Goal: Task Accomplishment & Management: Manage account settings

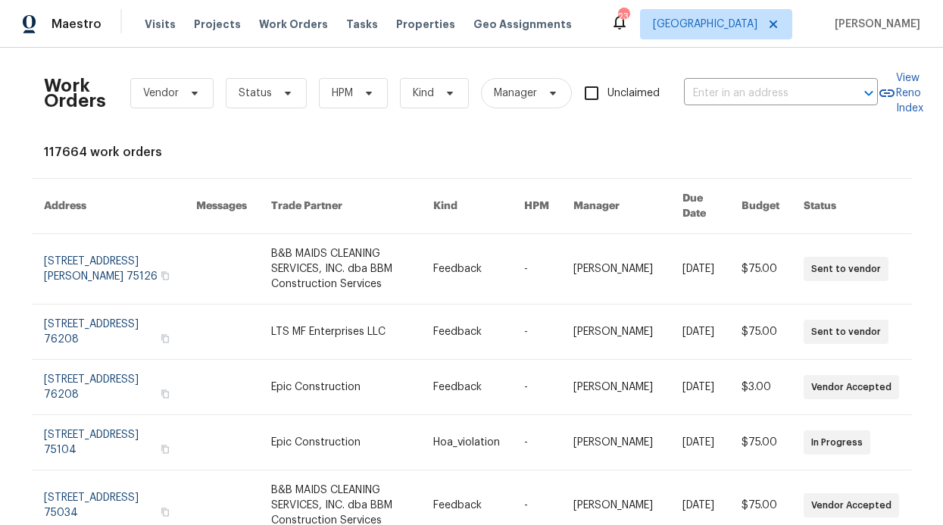
click at [288, 40] on div "Maestro Visits Projects Work Orders Tasks Properties Geo Assignments 23 [GEOGRA…" at bounding box center [471, 24] width 943 height 48
click at [295, 27] on span "Work Orders" at bounding box center [293, 24] width 69 height 15
click at [298, 20] on span "Work Orders" at bounding box center [293, 24] width 69 height 15
click at [346, 26] on span "Tasks" at bounding box center [362, 24] width 32 height 11
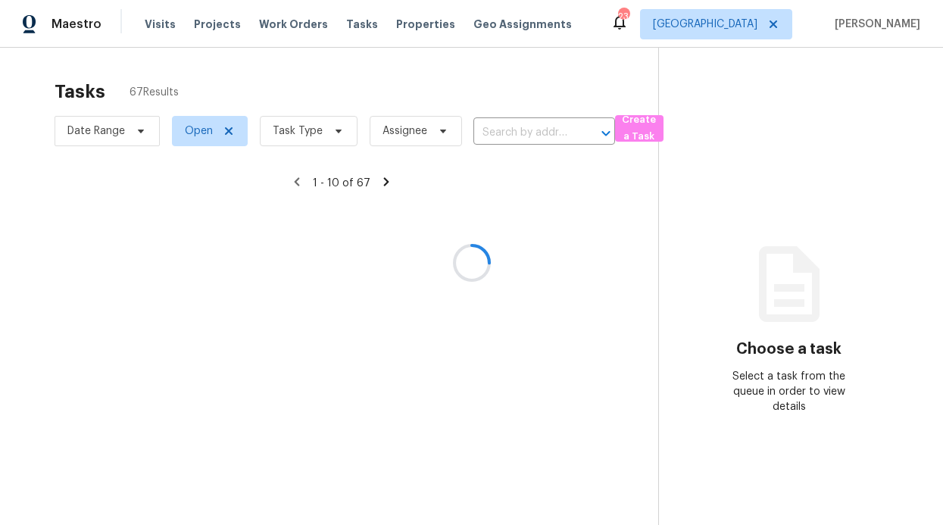
click at [271, 33] on div at bounding box center [471, 262] width 943 height 525
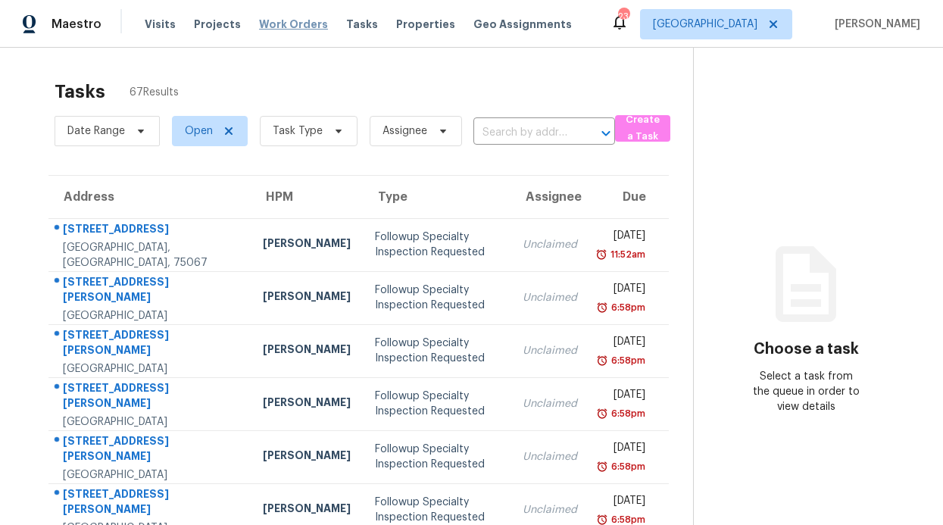
click at [274, 27] on span "Work Orders" at bounding box center [293, 24] width 69 height 15
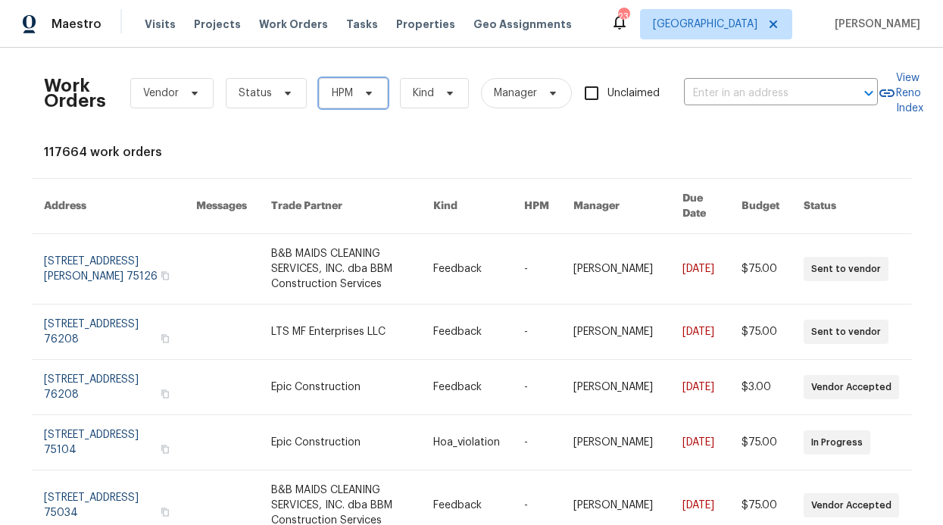
click at [343, 94] on span "HPM" at bounding box center [342, 93] width 21 height 15
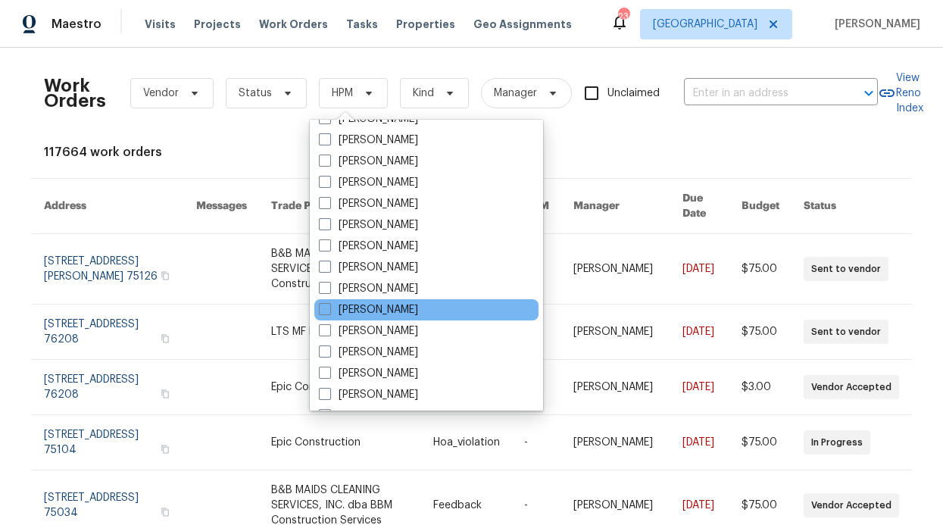
scroll to position [845, 0]
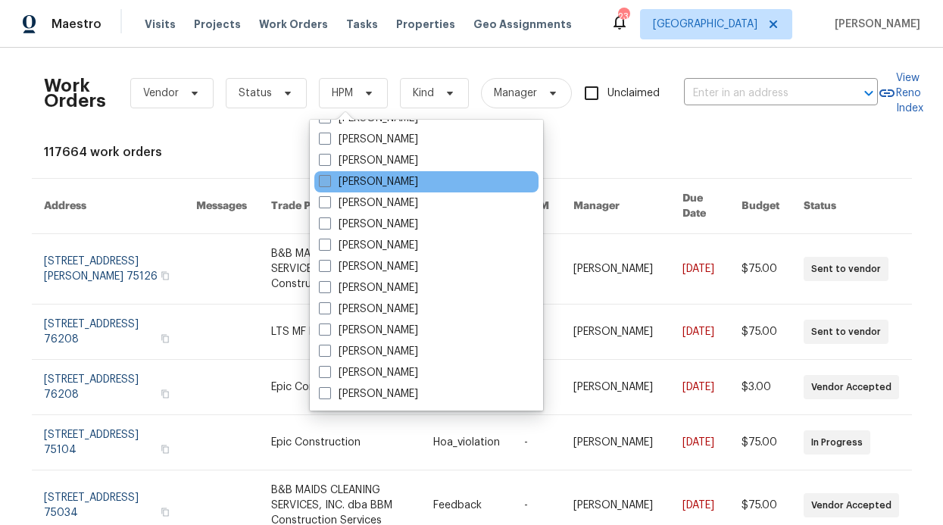
click at [386, 183] on label "[PERSON_NAME]" at bounding box center [368, 181] width 99 height 15
click at [329, 183] on input "[PERSON_NAME]" at bounding box center [324, 179] width 10 height 10
checkbox input "true"
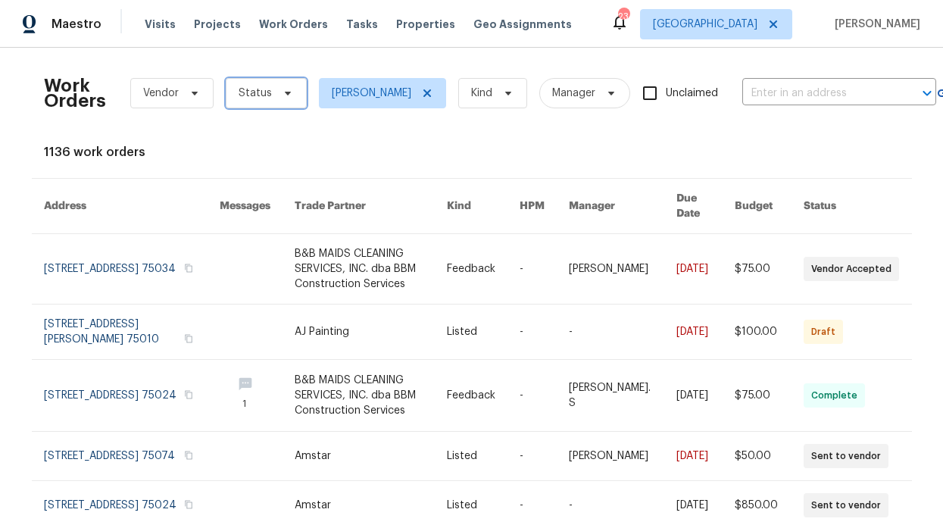
click at [277, 94] on span at bounding box center [285, 93] width 17 height 12
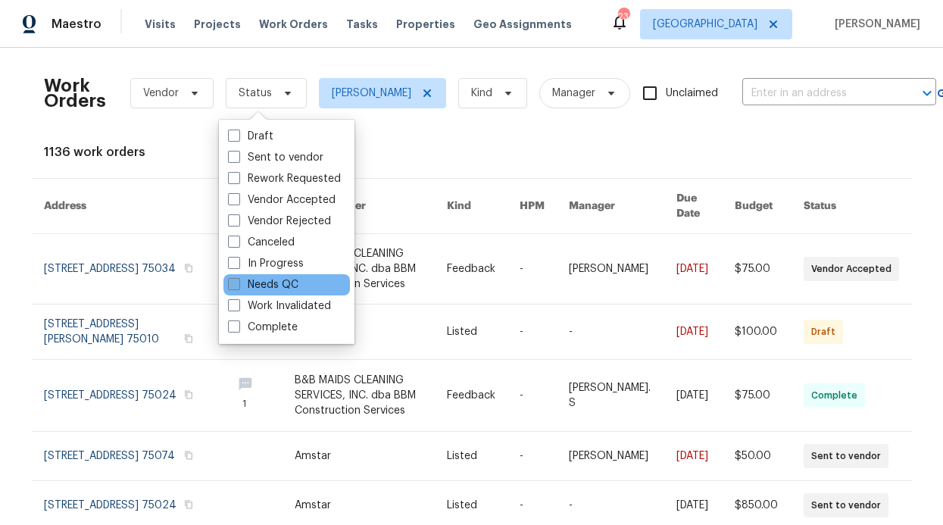
click at [289, 282] on label "Needs QC" at bounding box center [263, 284] width 70 height 15
click at [238, 282] on input "Needs QC" at bounding box center [233, 282] width 10 height 10
checkbox input "true"
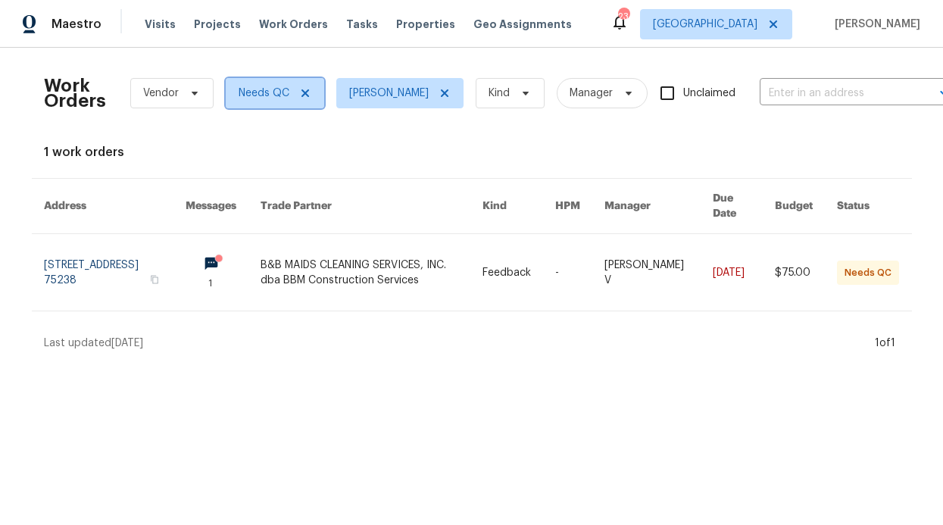
click at [299, 98] on icon at bounding box center [305, 93] width 12 height 12
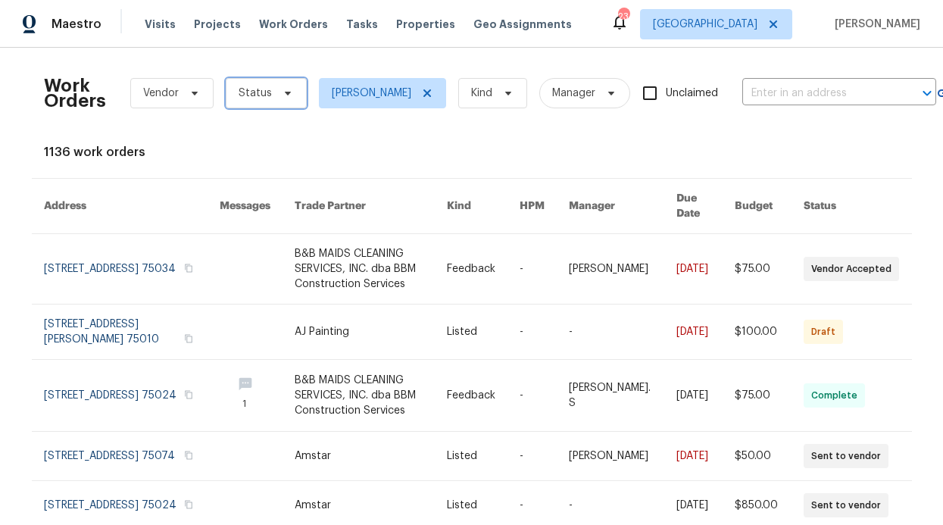
click at [282, 92] on icon at bounding box center [288, 93] width 12 height 12
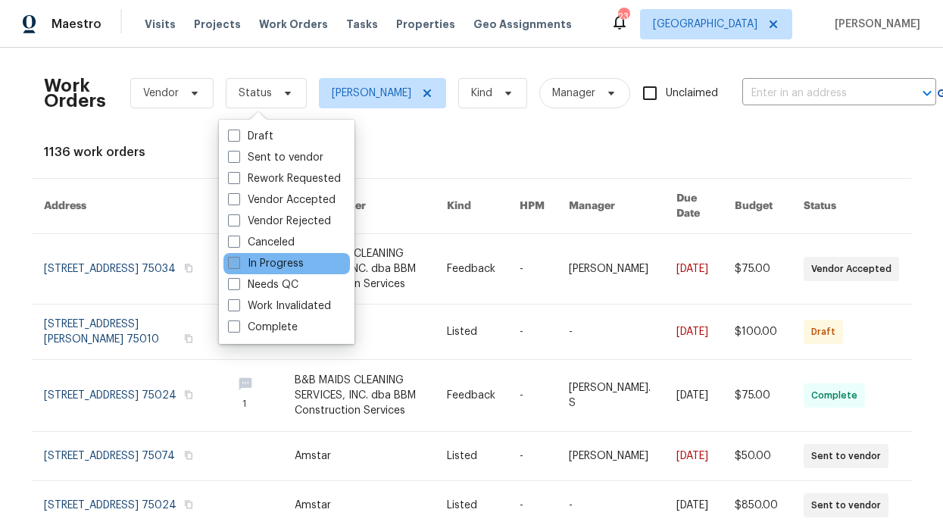
click at [276, 261] on label "In Progress" at bounding box center [266, 263] width 76 height 15
click at [238, 261] on input "In Progress" at bounding box center [233, 261] width 10 height 10
checkbox input "true"
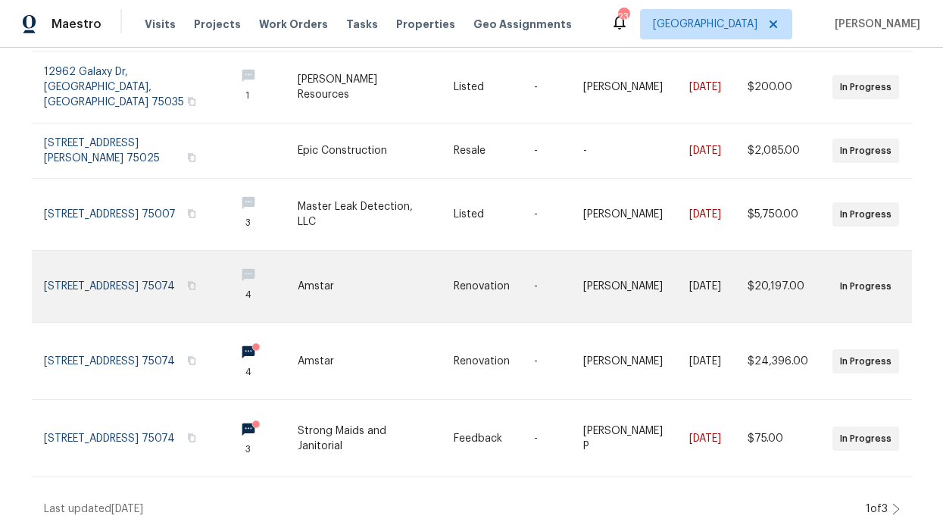
scroll to position [451, 0]
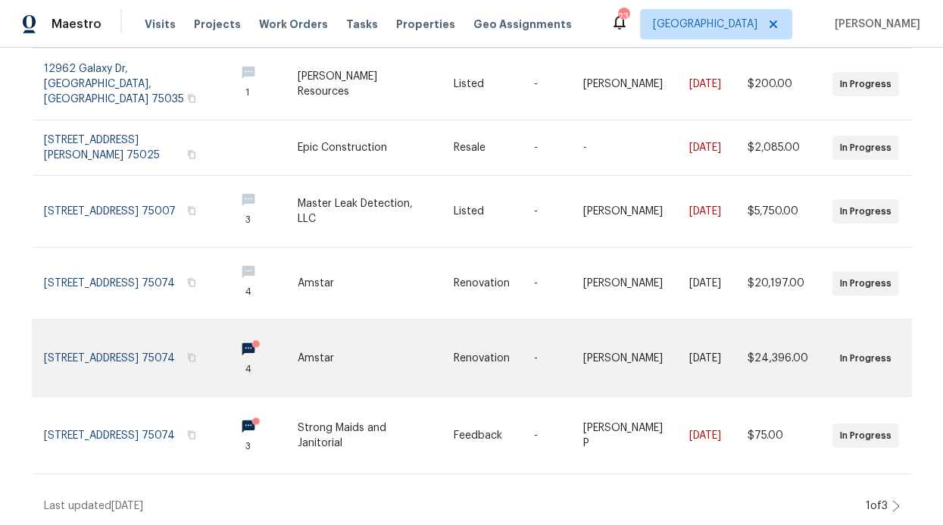
click at [223, 335] on link at bounding box center [260, 358] width 75 height 77
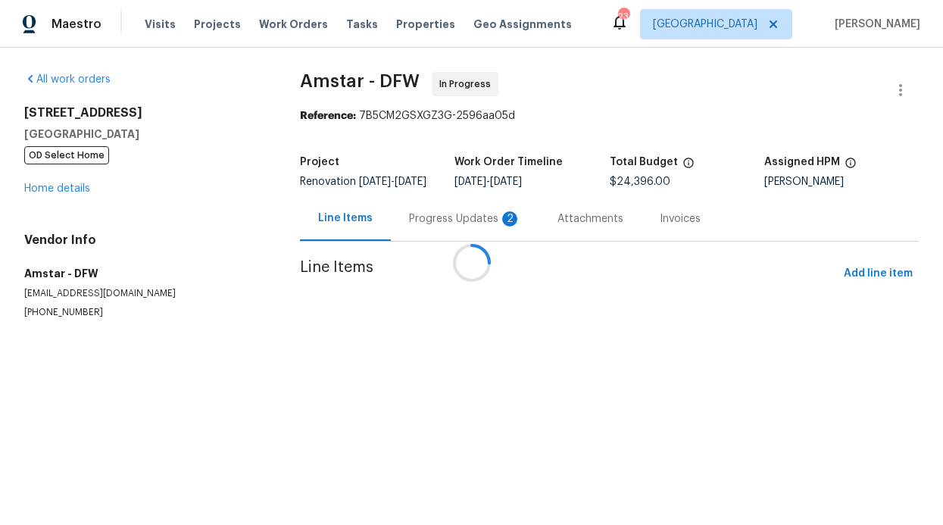
click at [451, 223] on div at bounding box center [471, 262] width 943 height 525
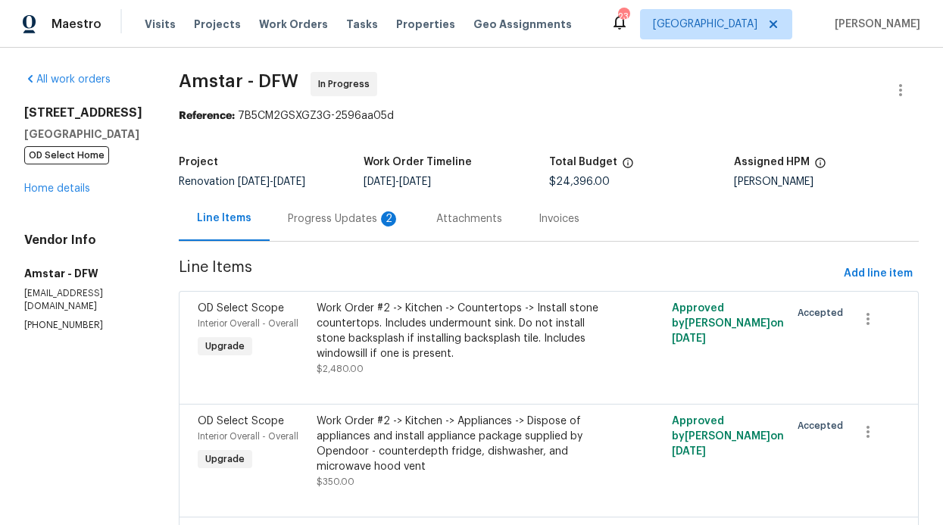
click at [351, 216] on div "Progress Updates 2" at bounding box center [344, 218] width 112 height 15
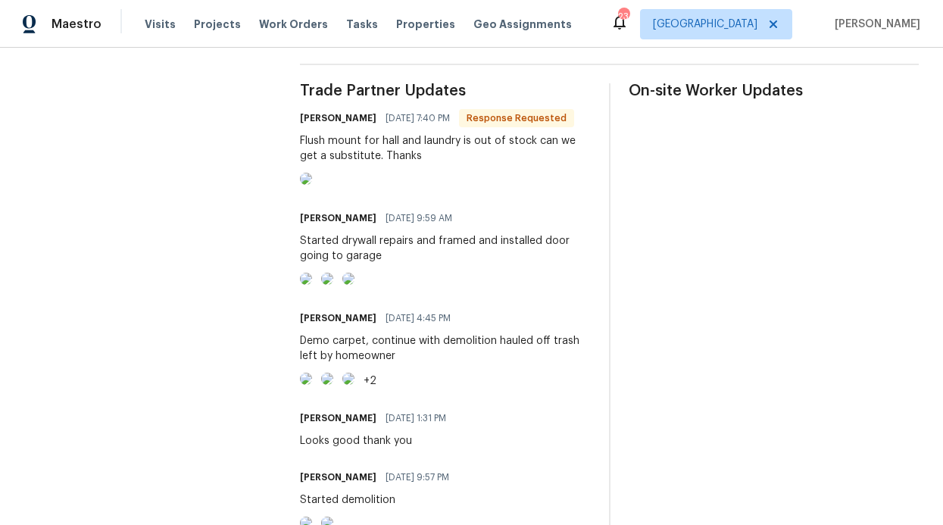
scroll to position [404, 0]
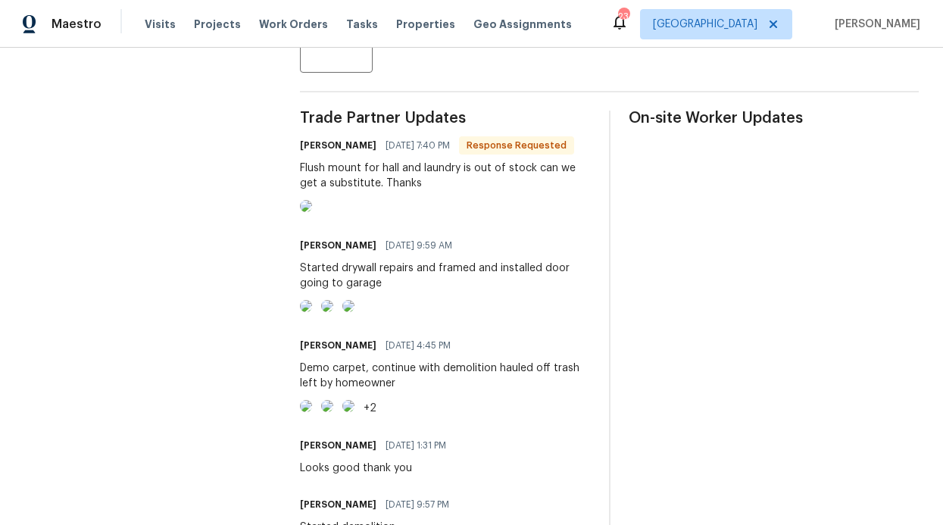
click at [312, 212] on img at bounding box center [306, 206] width 12 height 12
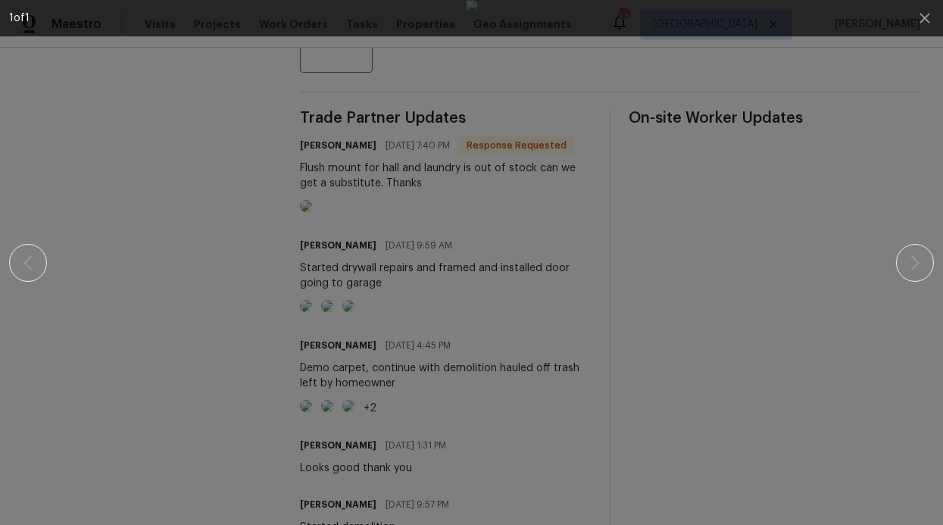
click at [284, 164] on div at bounding box center [471, 262] width 813 height 525
click at [905, 14] on div "1 of 1" at bounding box center [458, 18] width 898 height 15
click at [918, 17] on icon "button" at bounding box center [925, 18] width 18 height 18
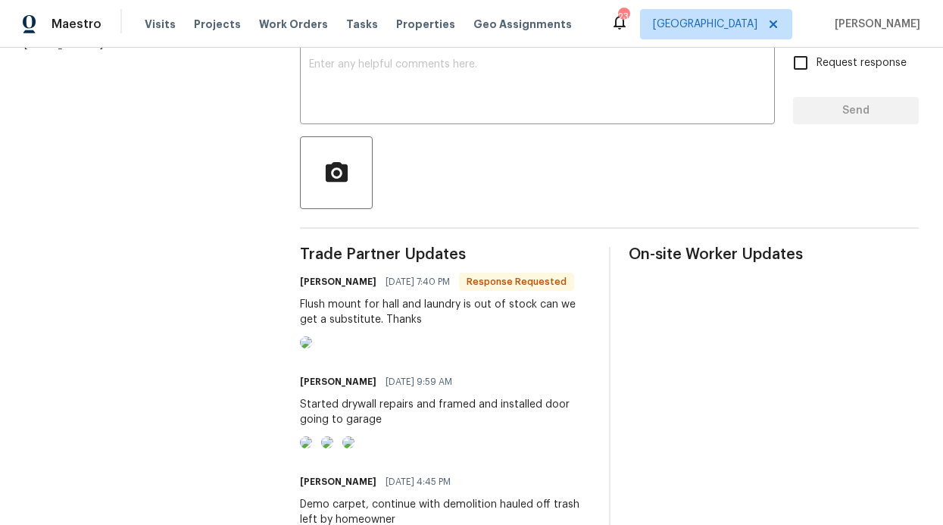
scroll to position [267, 0]
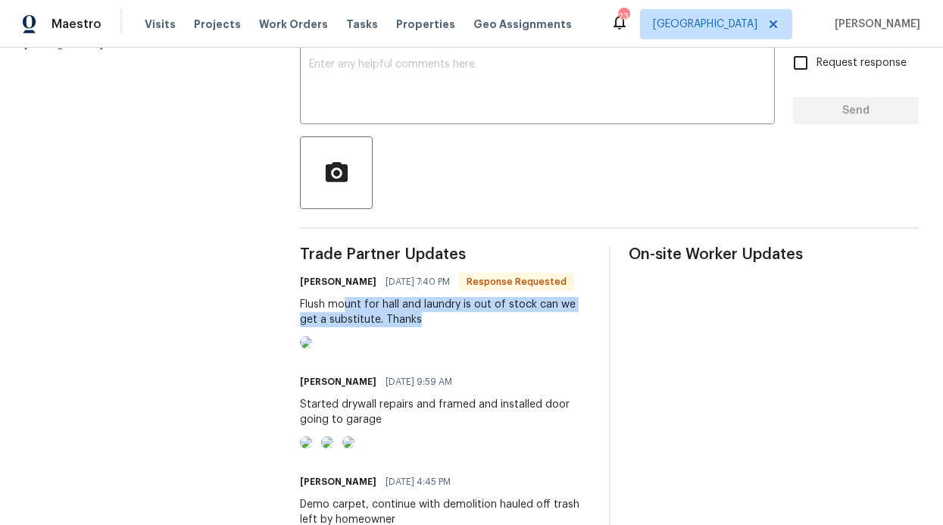
drag, startPoint x: 418, startPoint y: 333, endPoint x: 344, endPoint y: 321, distance: 75.1
click at [344, 321] on div "Flush mount for hall and laundry is out of stock can we get a substitute. Thanks" at bounding box center [445, 312] width 291 height 30
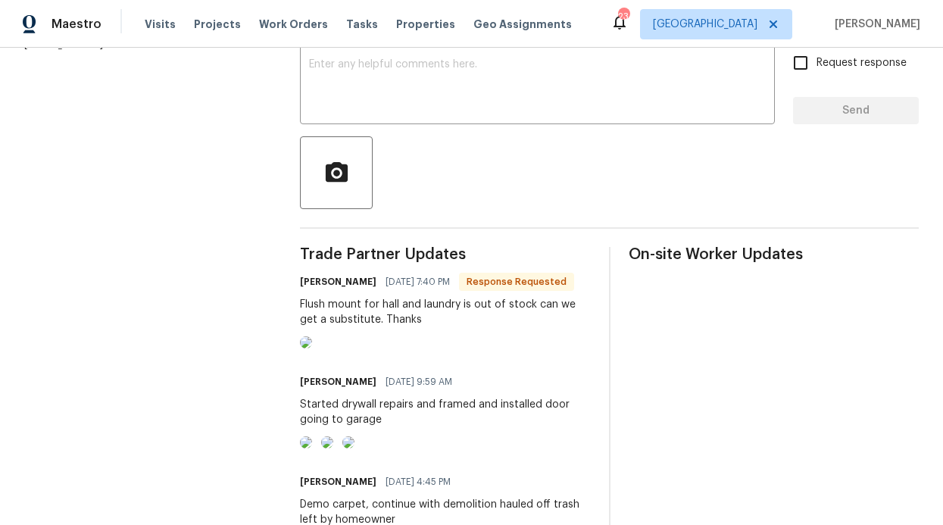
drag, startPoint x: 351, startPoint y: 323, endPoint x: 371, endPoint y: 326, distance: 20.7
click at [351, 323] on div "Flush mount for hall and laundry is out of stock can we get a substitute. Thanks" at bounding box center [445, 312] width 291 height 30
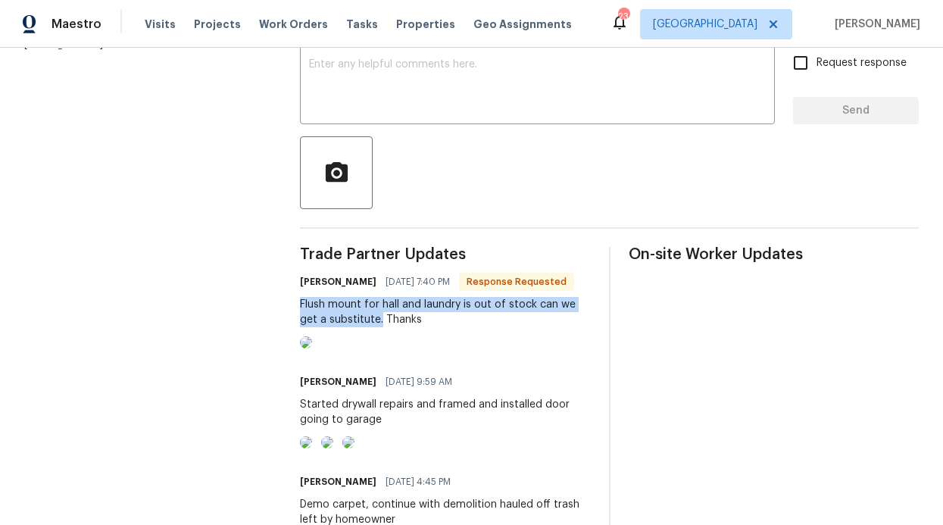
drag, startPoint x: 380, startPoint y: 333, endPoint x: 295, endPoint y: 309, distance: 88.8
click at [295, 309] on div "All work orders [STREET_ADDRESS] OD Select Home Home details Vendor Info Amstar…" at bounding box center [471, 259] width 943 height 959
copy div "Flush mount for hall and laundry is out of stock can we get a substitute."
click at [312, 348] on img at bounding box center [306, 342] width 12 height 12
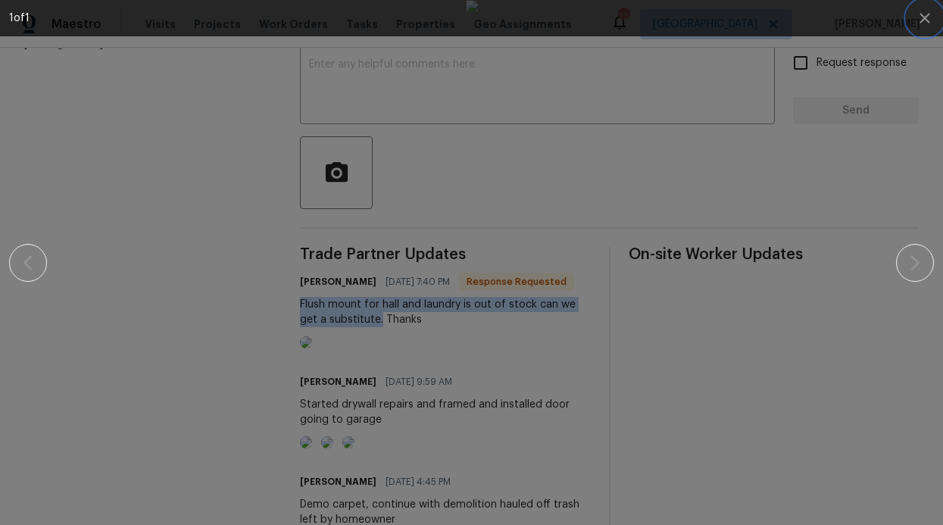
click at [925, 17] on icon "button" at bounding box center [925, 18] width 10 height 10
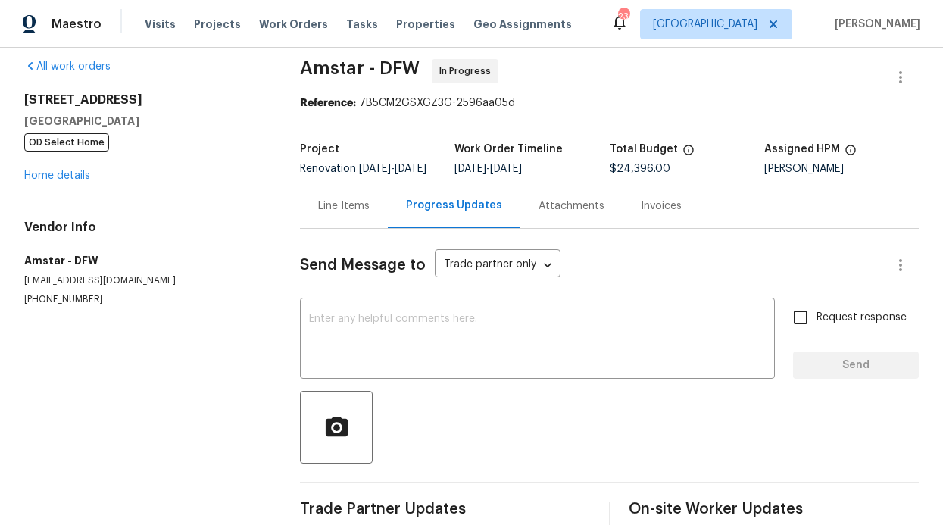
scroll to position [0, 0]
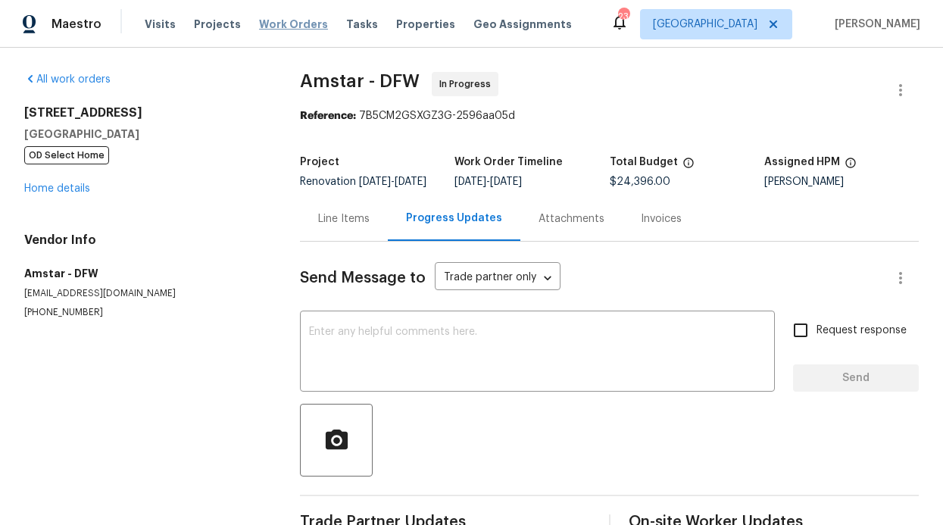
click at [286, 20] on span "Work Orders" at bounding box center [293, 24] width 69 height 15
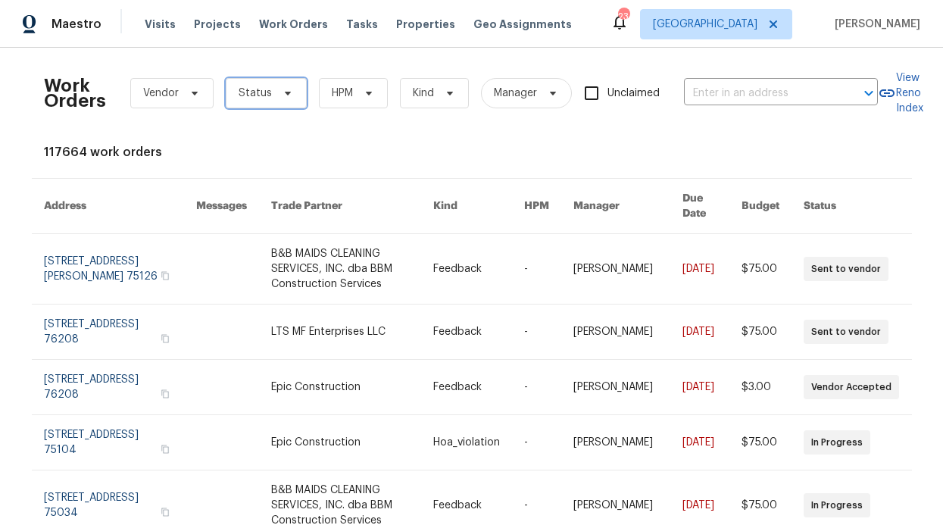
click at [267, 80] on span "Status" at bounding box center [266, 93] width 81 height 30
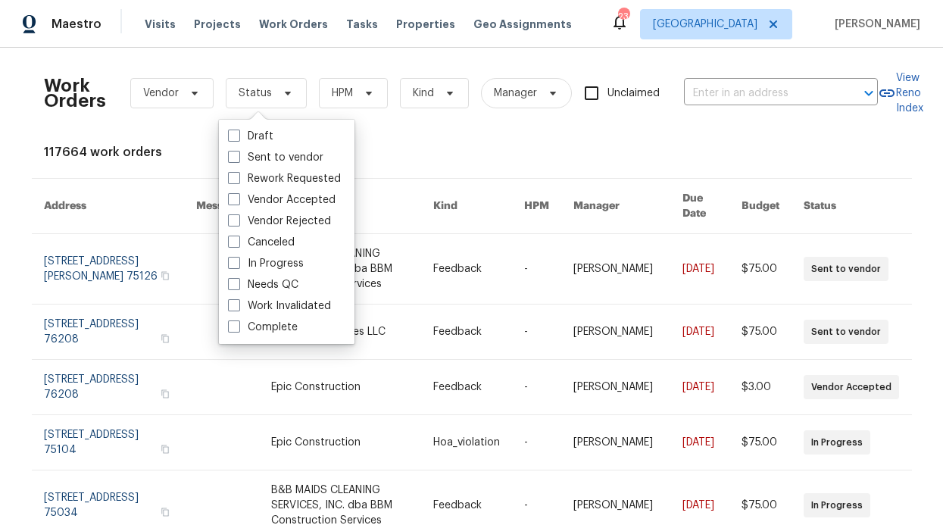
click at [267, 269] on label "In Progress" at bounding box center [266, 263] width 76 height 15
click at [238, 266] on input "In Progress" at bounding box center [233, 261] width 10 height 10
checkbox input "true"
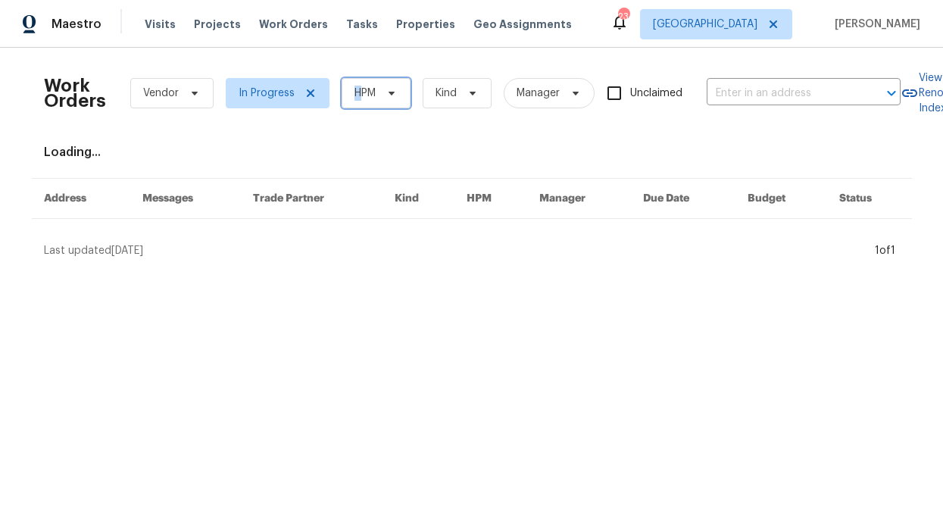
click at [354, 89] on span "HPM" at bounding box center [364, 93] width 21 height 15
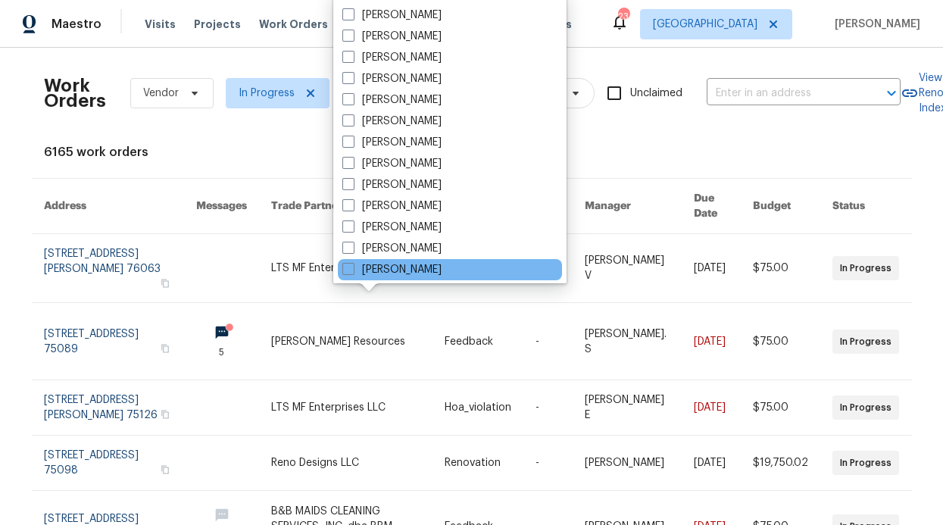
scroll to position [713, 0]
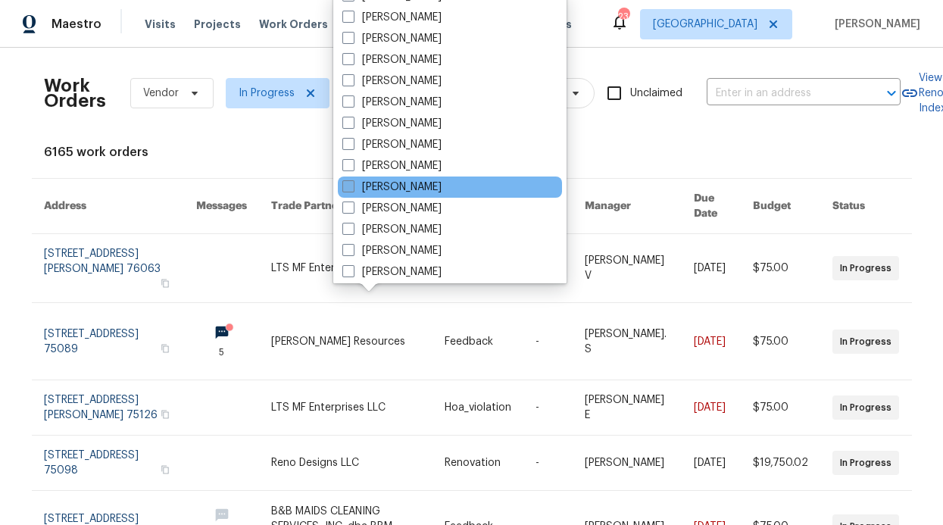
click at [367, 190] on label "[PERSON_NAME]" at bounding box center [391, 187] width 99 height 15
click at [352, 189] on input "[PERSON_NAME]" at bounding box center [347, 185] width 10 height 10
checkbox input "true"
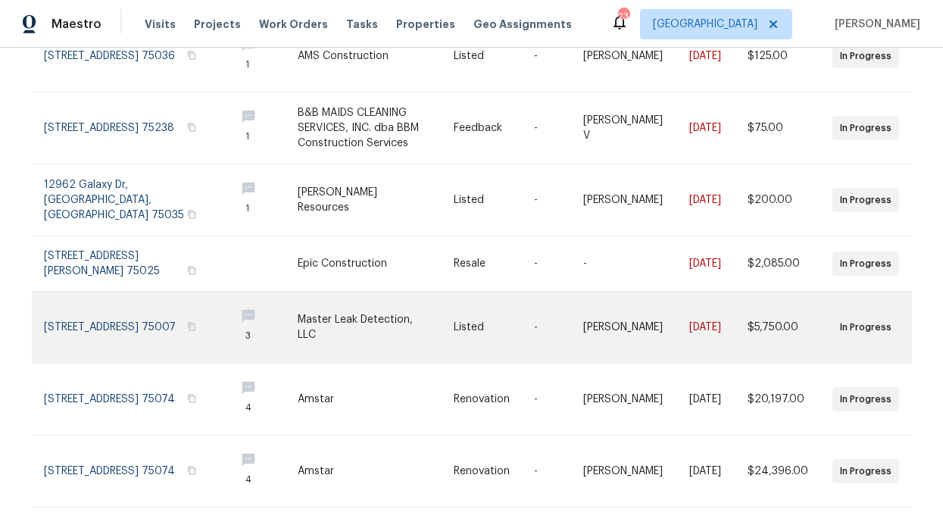
scroll to position [445, 0]
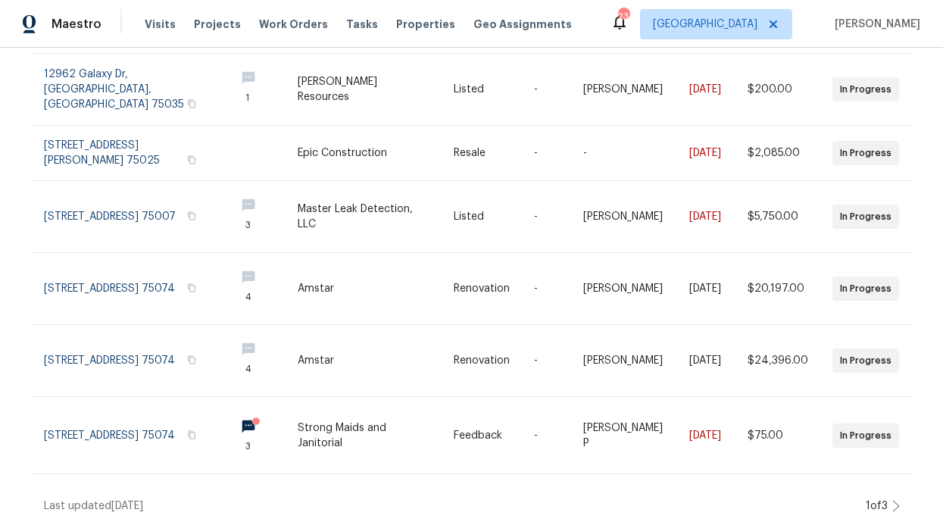
click at [892, 500] on icon at bounding box center [896, 506] width 8 height 12
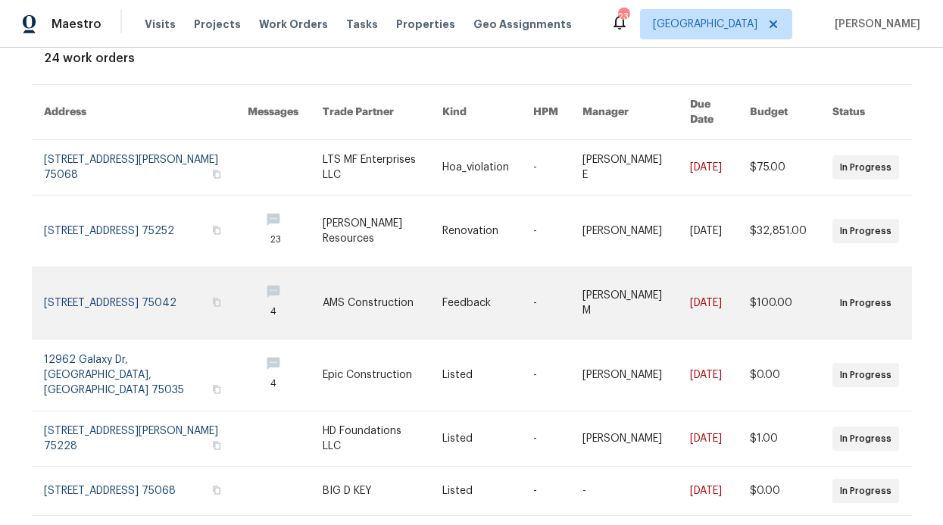
scroll to position [0, 0]
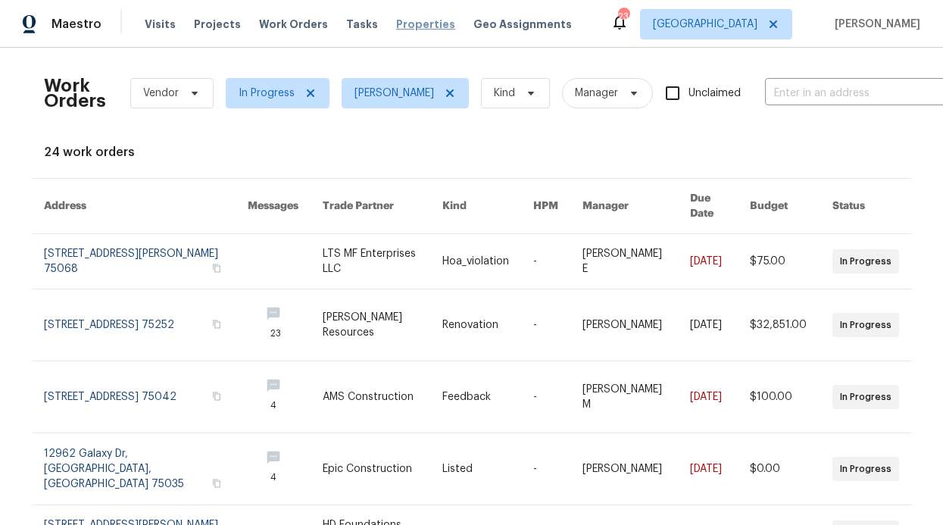
click at [396, 30] on span "Properties" at bounding box center [425, 24] width 59 height 15
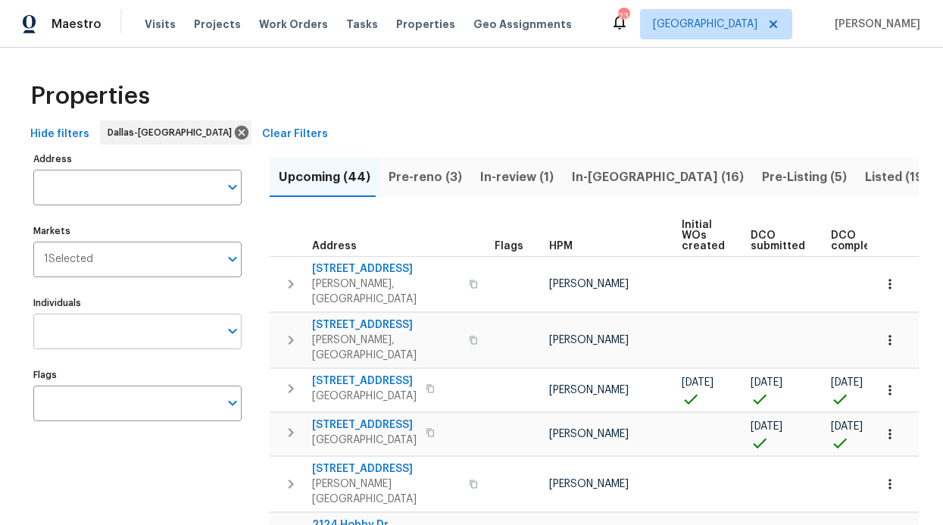
click at [120, 317] on input "Individuals" at bounding box center [126, 332] width 186 height 36
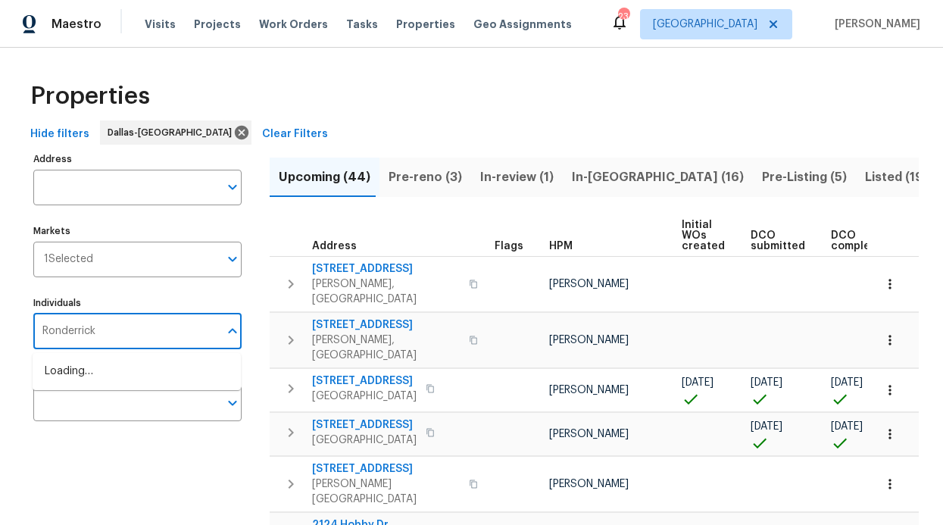
type input "Ronderrick"
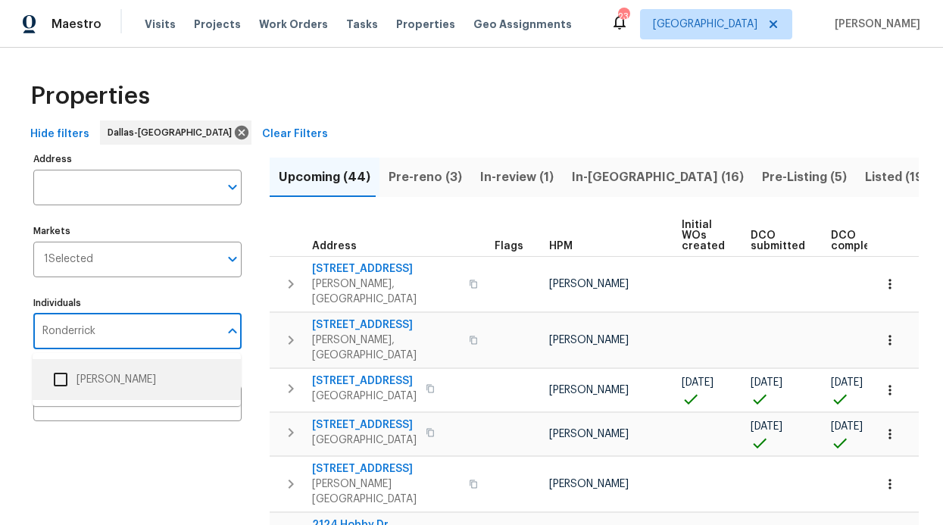
click at [126, 379] on li "[PERSON_NAME]" at bounding box center [137, 380] width 184 height 32
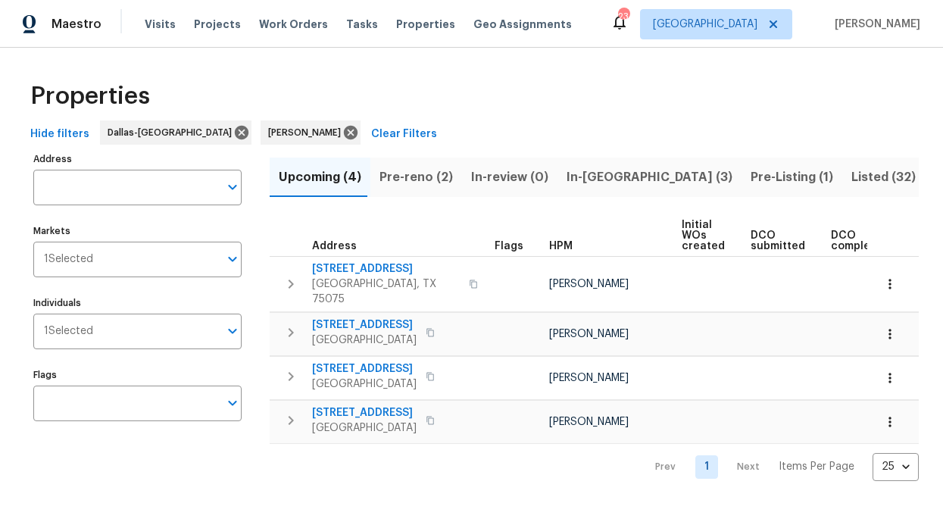
click at [592, 167] on span "In-[GEOGRAPHIC_DATA] (3)" at bounding box center [650, 177] width 166 height 21
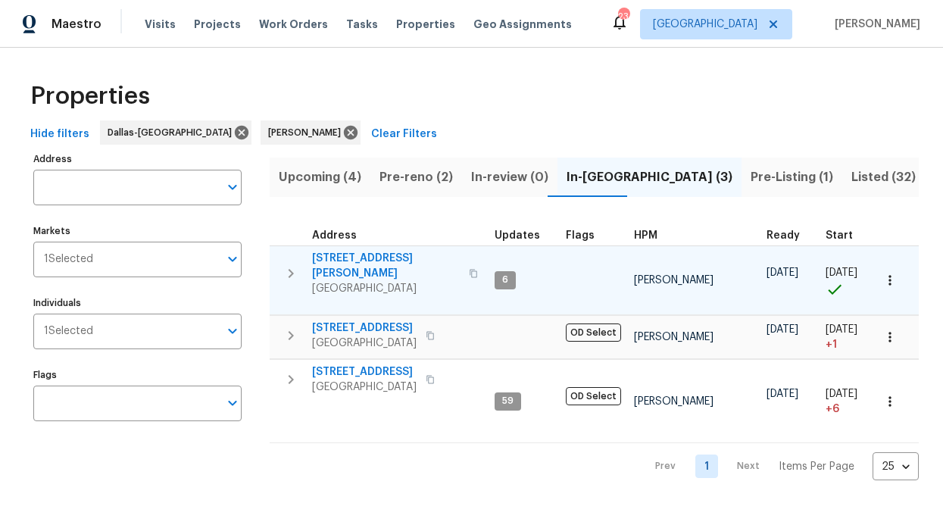
click at [361, 255] on span "[STREET_ADDRESS][PERSON_NAME]" at bounding box center [386, 266] width 148 height 30
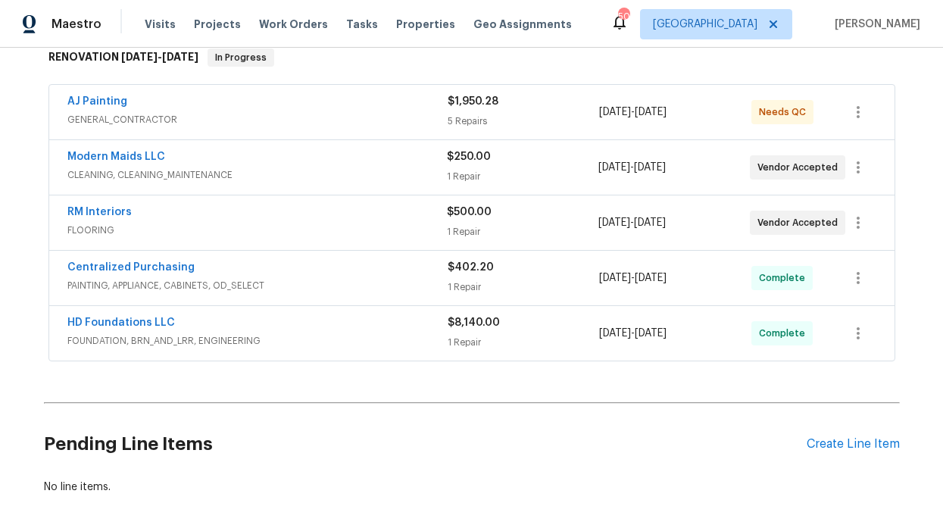
scroll to position [119, 0]
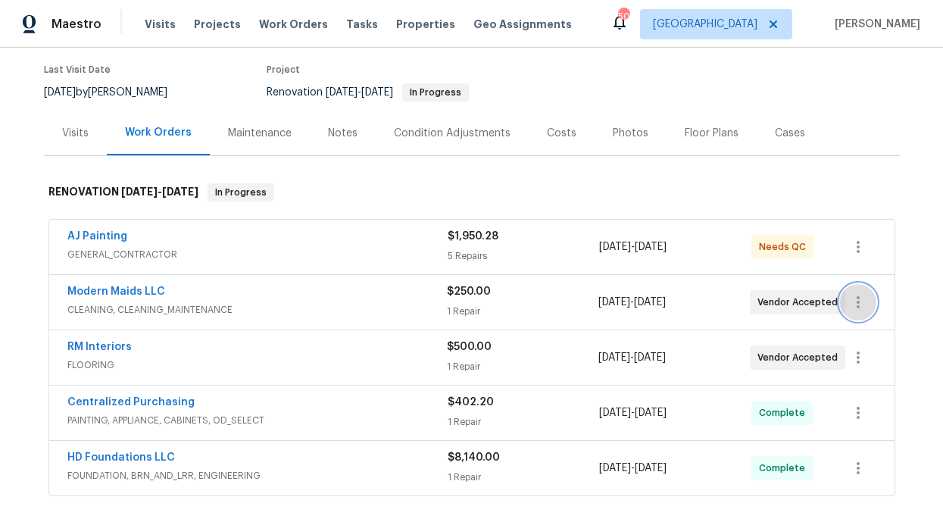
click at [853, 295] on icon "button" at bounding box center [858, 302] width 18 height 18
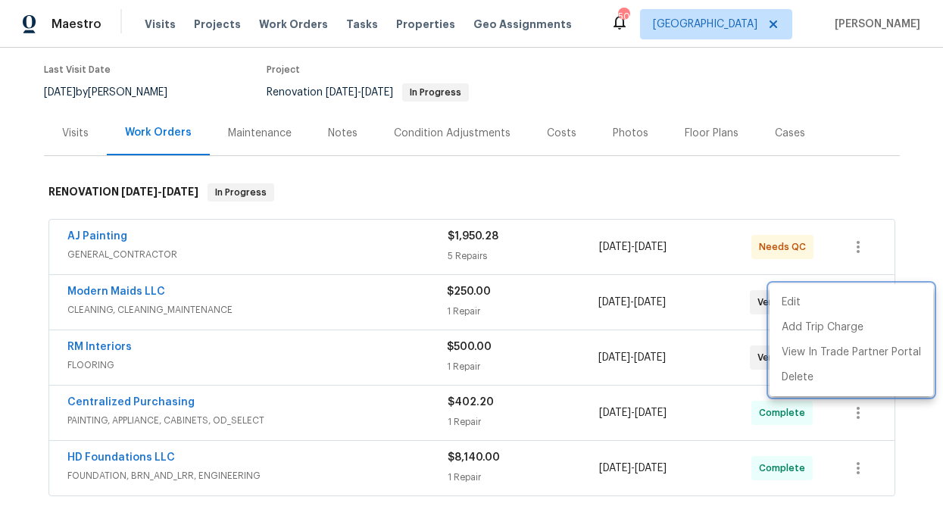
click at [420, 314] on div at bounding box center [471, 262] width 943 height 525
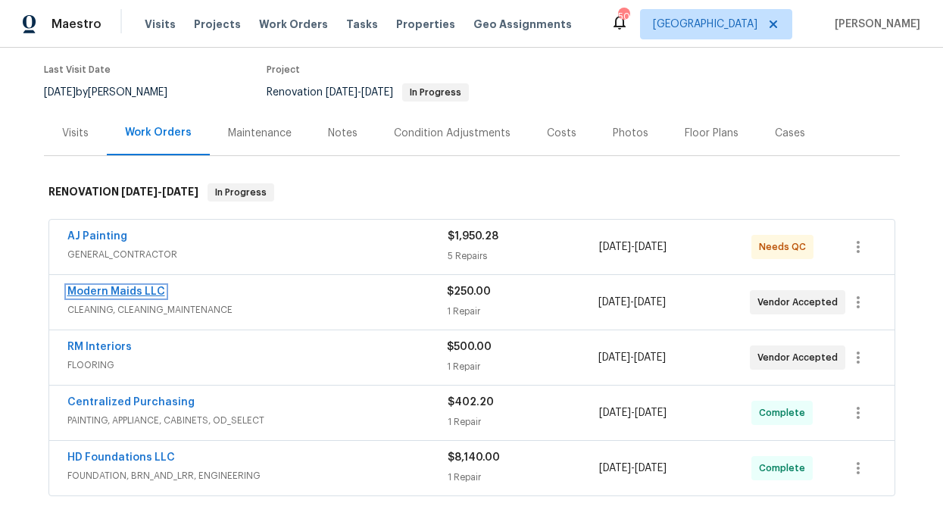
click at [126, 291] on link "Modern Maids LLC" at bounding box center [116, 291] width 98 height 11
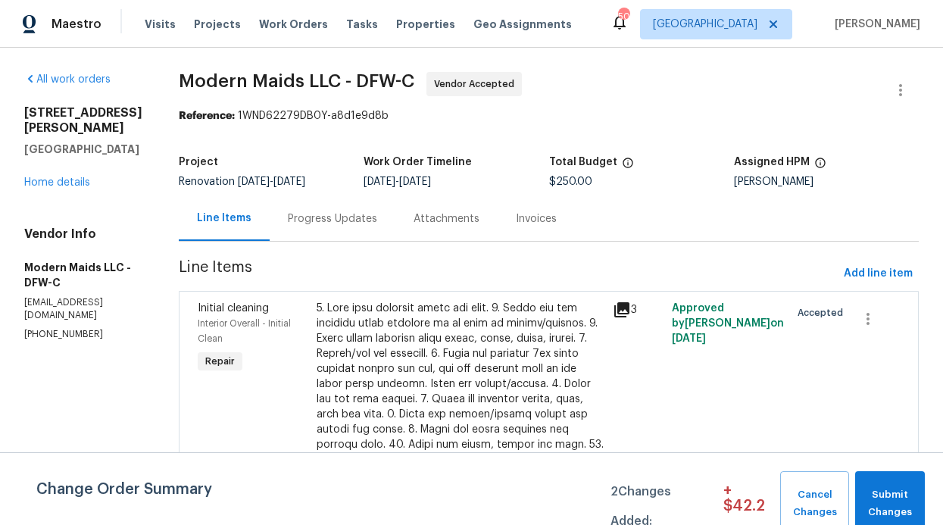
drag, startPoint x: 356, startPoint y: 217, endPoint x: 374, endPoint y: 222, distance: 18.7
click at [356, 217] on div "Progress Updates" at bounding box center [332, 218] width 89 height 15
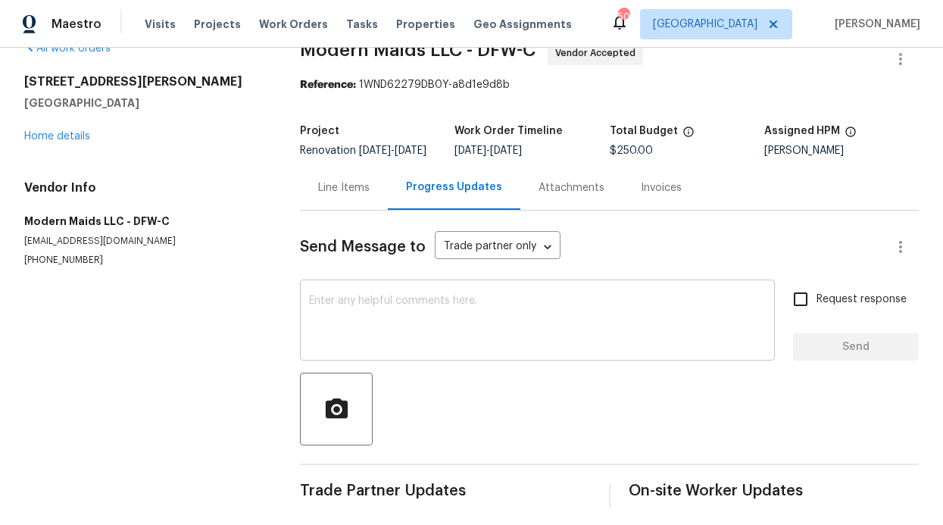
scroll to position [60, 0]
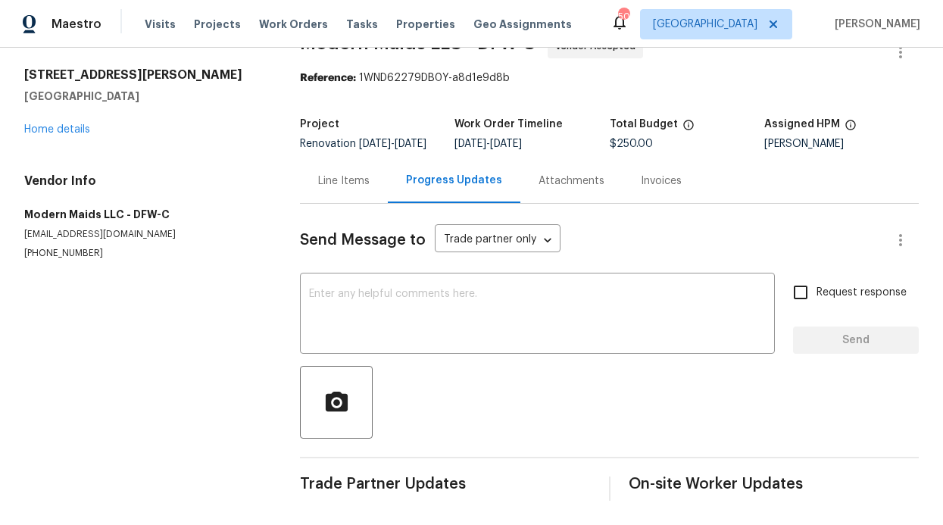
click at [785, 289] on input "Request response" at bounding box center [801, 292] width 32 height 32
checkbox input "true"
click at [579, 311] on textarea at bounding box center [537, 315] width 457 height 53
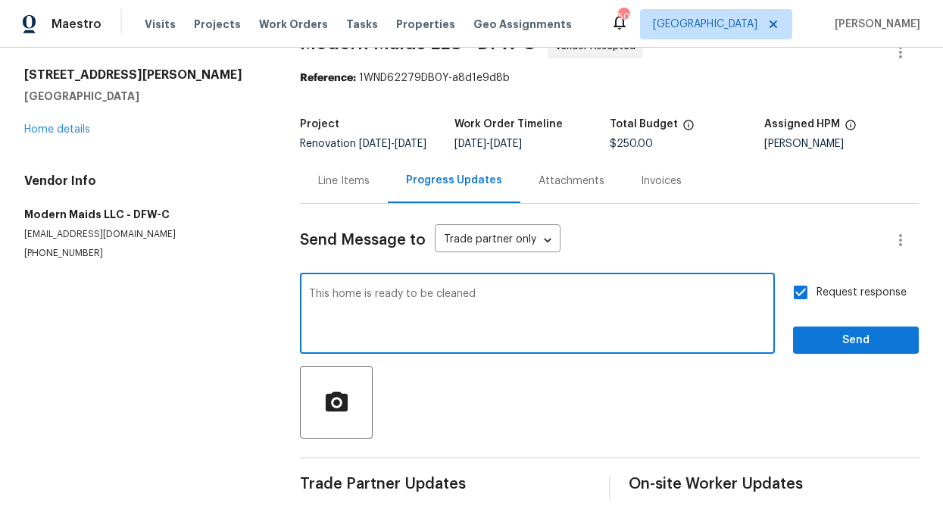
type textarea "This home is ready to be cleaned"
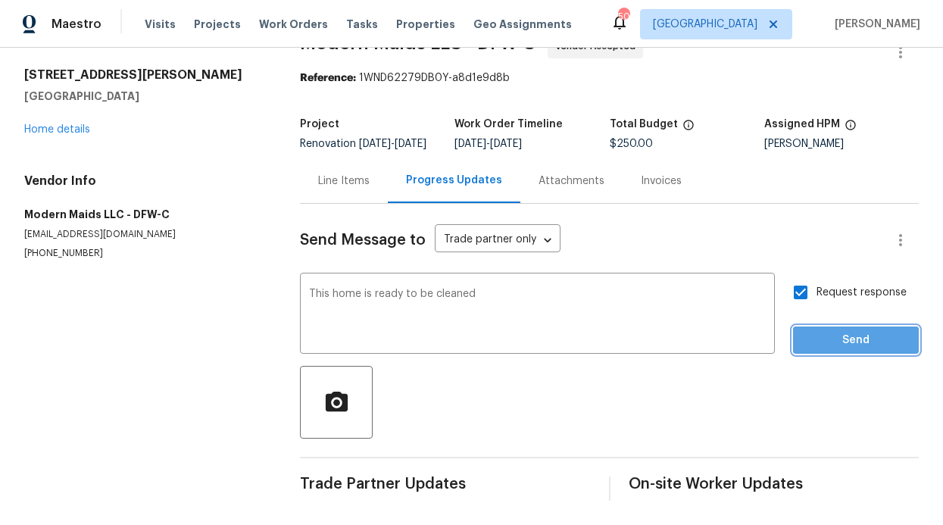
click at [852, 331] on span "Send" at bounding box center [856, 340] width 102 height 19
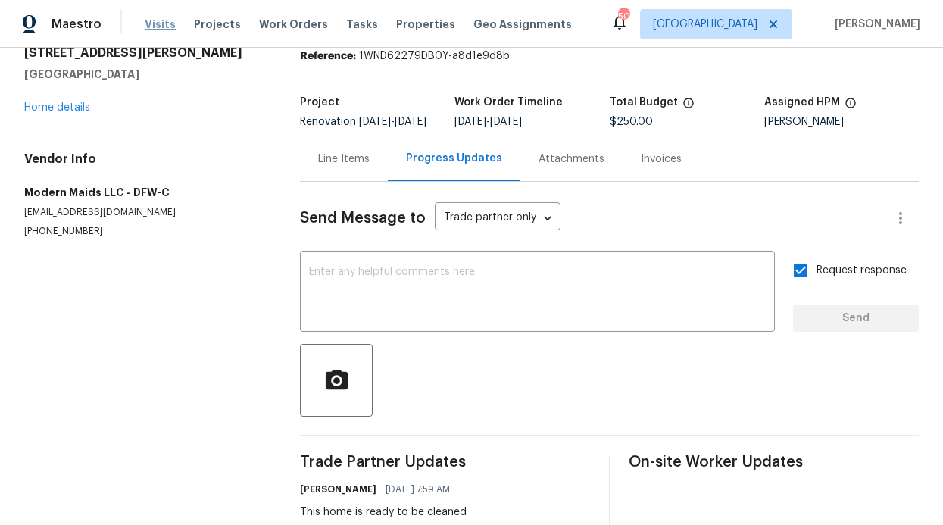
click at [145, 21] on span "Visits" at bounding box center [160, 24] width 31 height 15
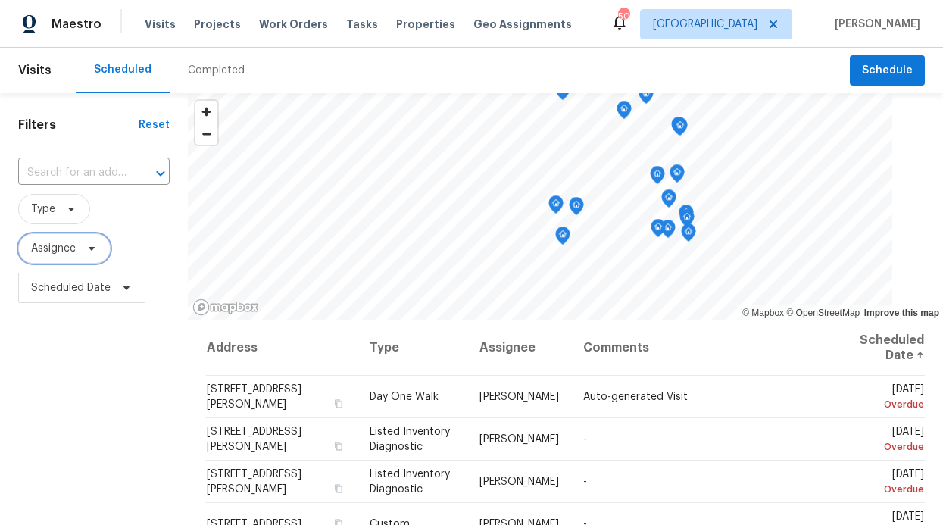
click at [45, 258] on span "Assignee" at bounding box center [64, 248] width 92 height 30
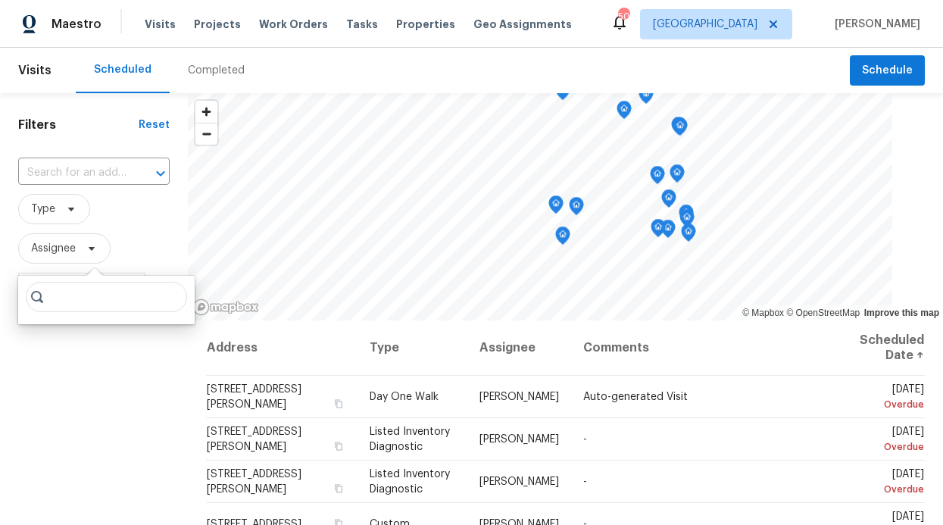
click at [59, 296] on input "search" at bounding box center [106, 297] width 161 height 30
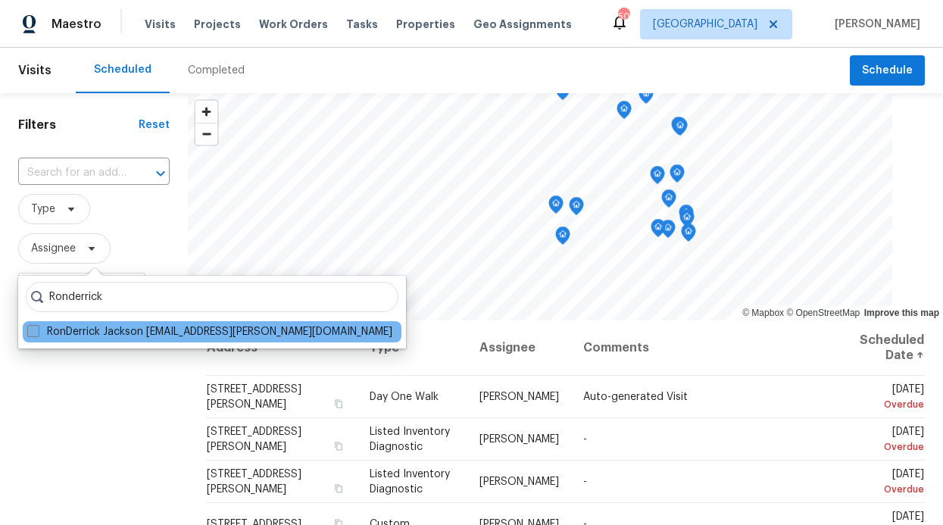
type input "Ronderrick"
click at [78, 327] on label "RonDerrick Jackson ron.jackson@opendoor.com" at bounding box center [209, 331] width 365 height 15
click at [37, 327] on input "RonDerrick Jackson ron.jackson@opendoor.com" at bounding box center [32, 329] width 10 height 10
checkbox input "true"
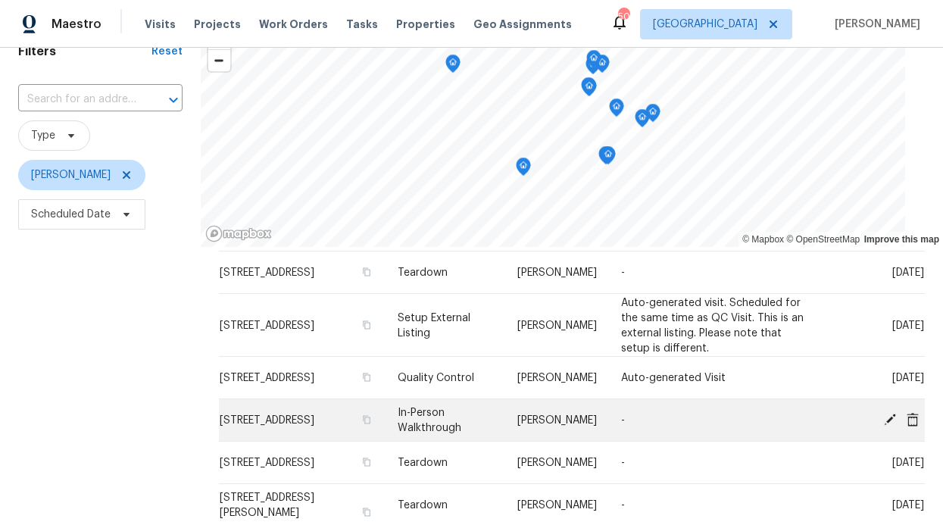
scroll to position [77, 0]
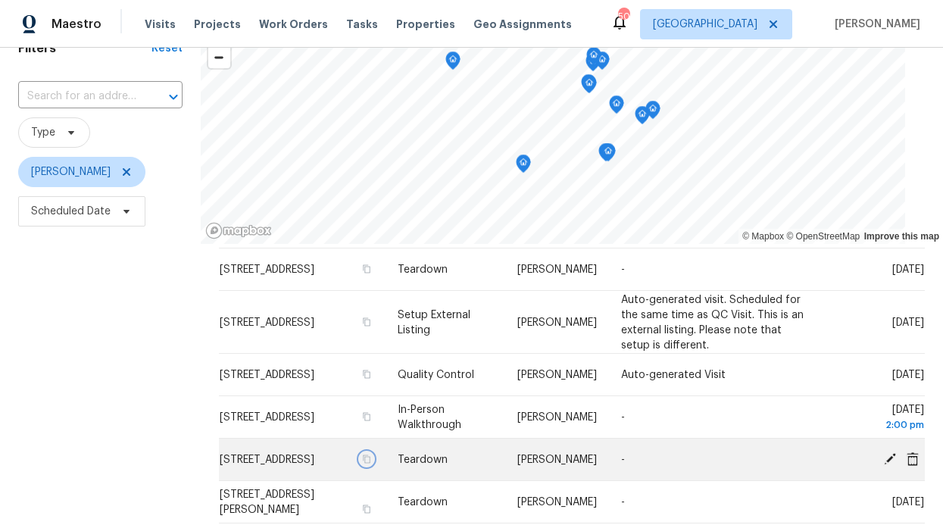
click at [363, 463] on icon "button" at bounding box center [367, 458] width 8 height 8
click at [884, 454] on icon at bounding box center [890, 458] width 12 height 12
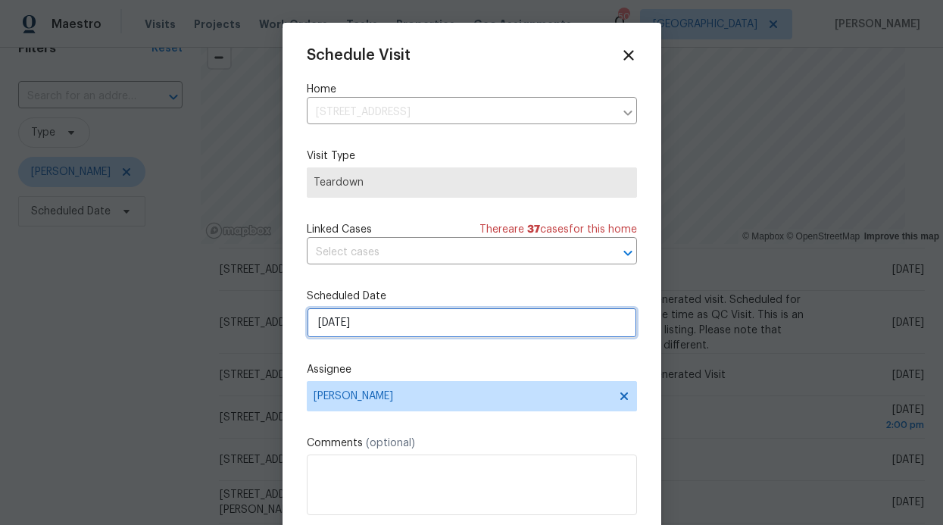
click at [393, 317] on input "8/24/2025" at bounding box center [472, 323] width 330 height 30
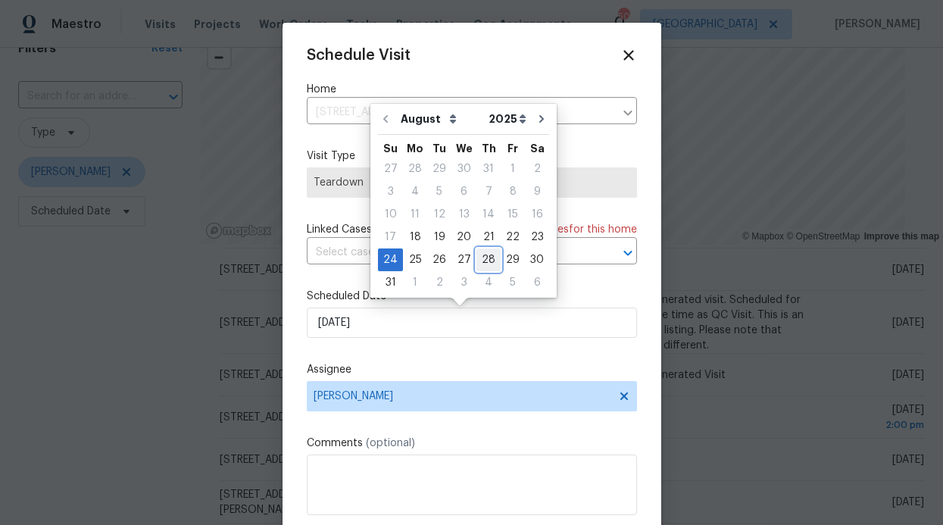
click at [481, 257] on div "28" at bounding box center [488, 259] width 24 height 21
type input "8/28/2025"
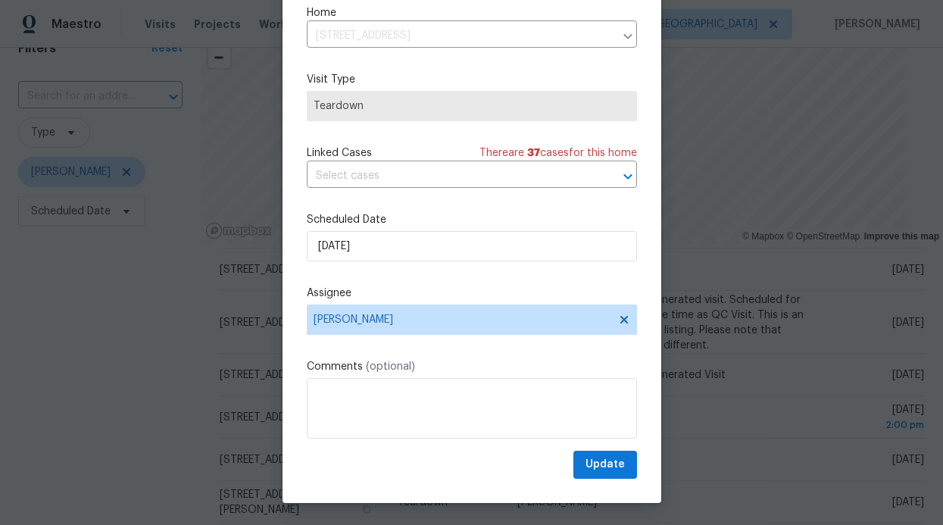
scroll to position [51, 0]
click at [592, 456] on span "Update" at bounding box center [605, 463] width 39 height 19
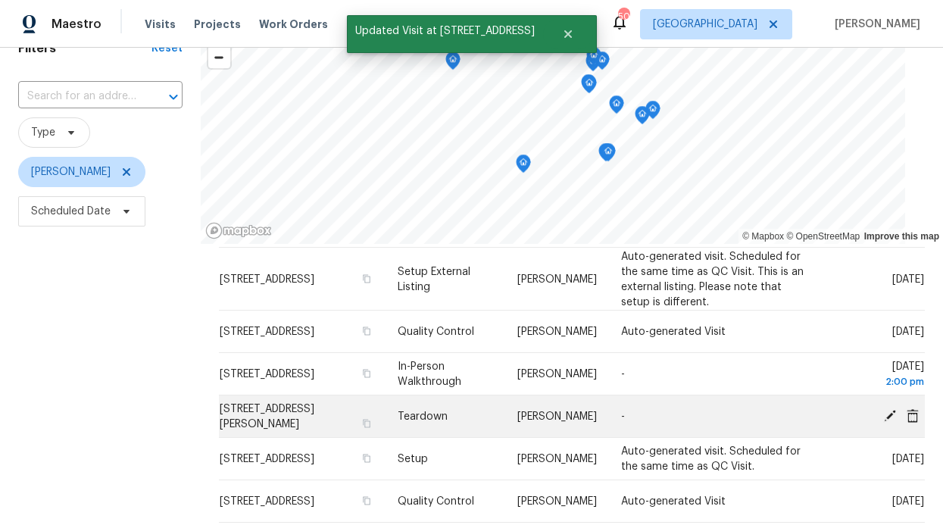
scroll to position [264, 0]
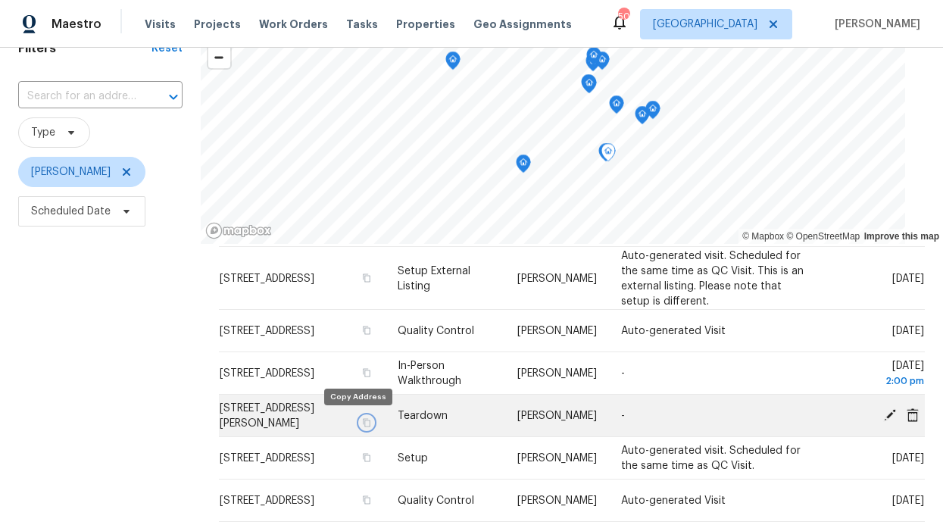
click at [362, 421] on icon "button" at bounding box center [366, 422] width 9 height 9
click at [883, 416] on icon at bounding box center [890, 415] width 14 height 14
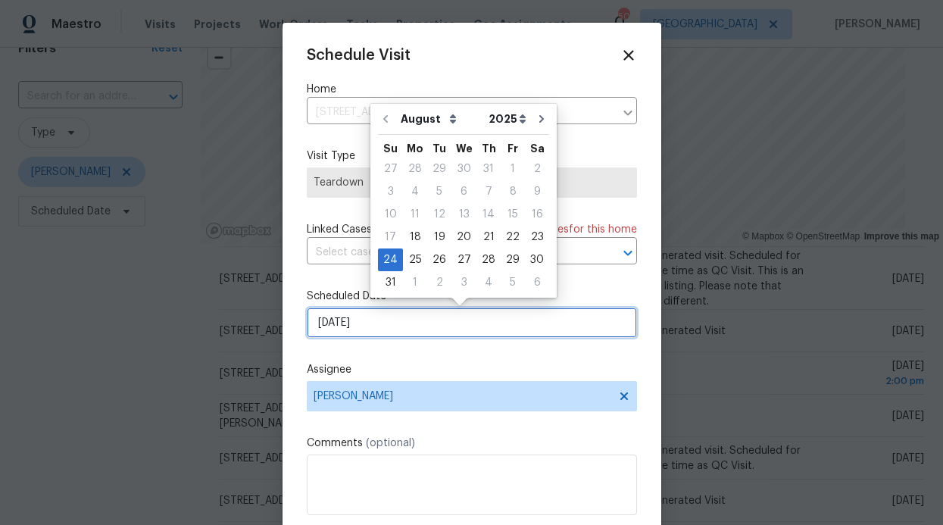
click at [488, 325] on input "8/24/2025" at bounding box center [472, 323] width 330 height 30
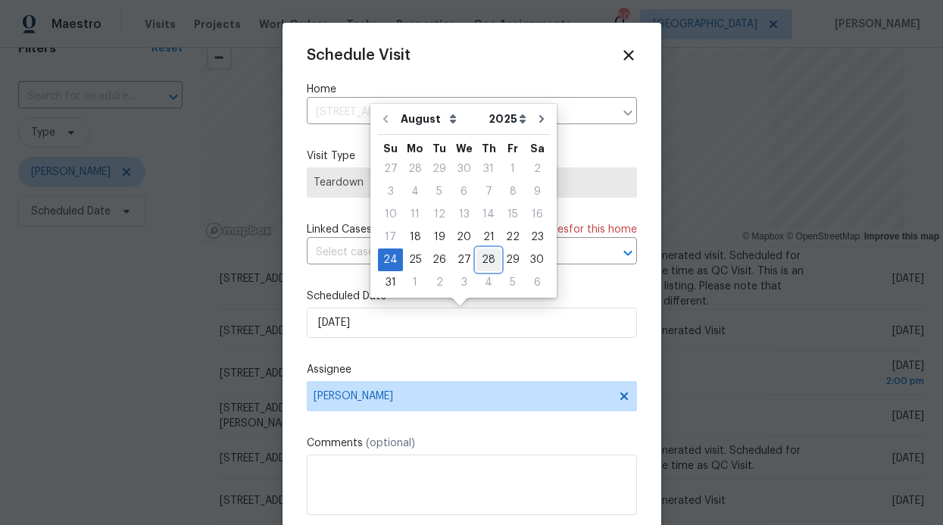
click at [485, 258] on div "28" at bounding box center [488, 259] width 24 height 21
type input "8/28/2025"
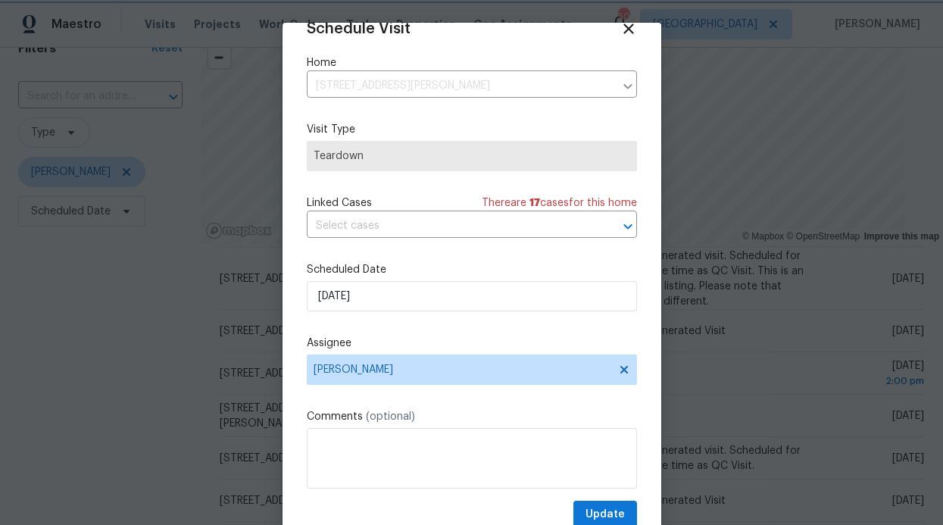
scroll to position [51, 0]
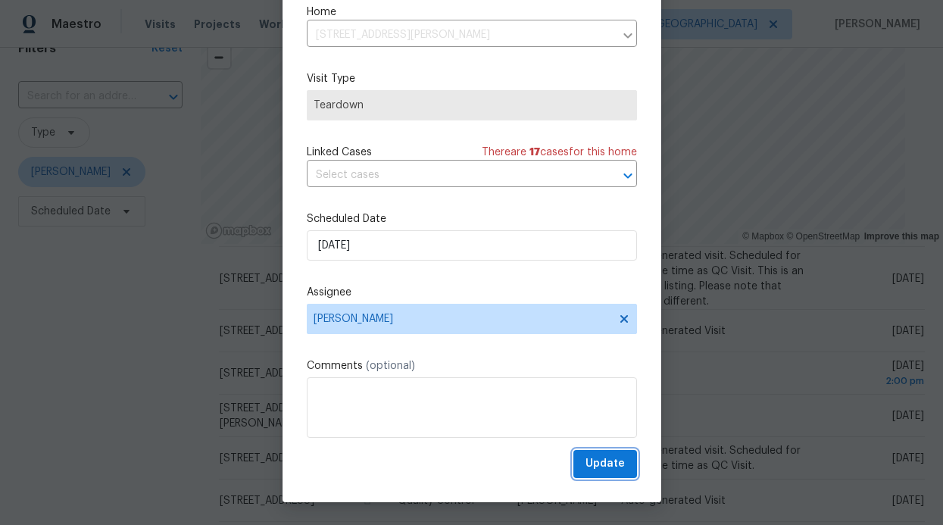
click at [614, 456] on button "Update" at bounding box center [605, 464] width 64 height 28
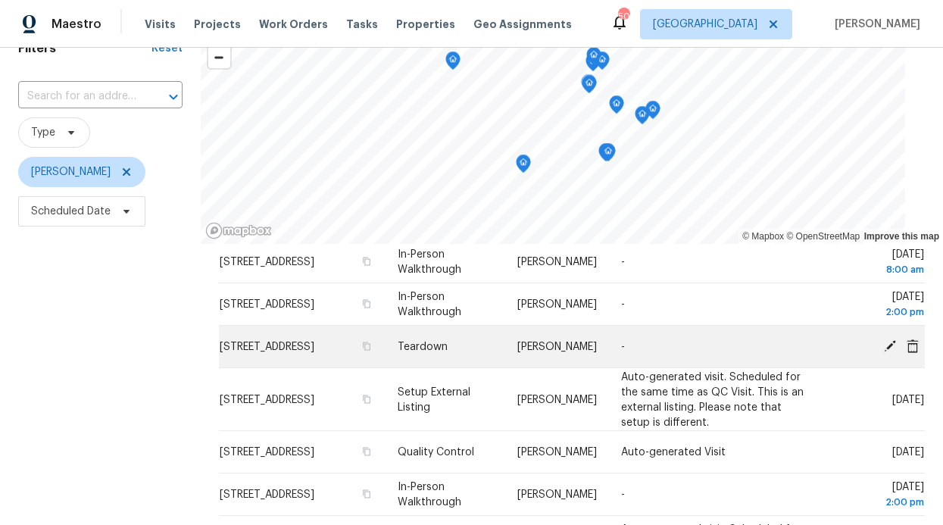
scroll to position [156, 0]
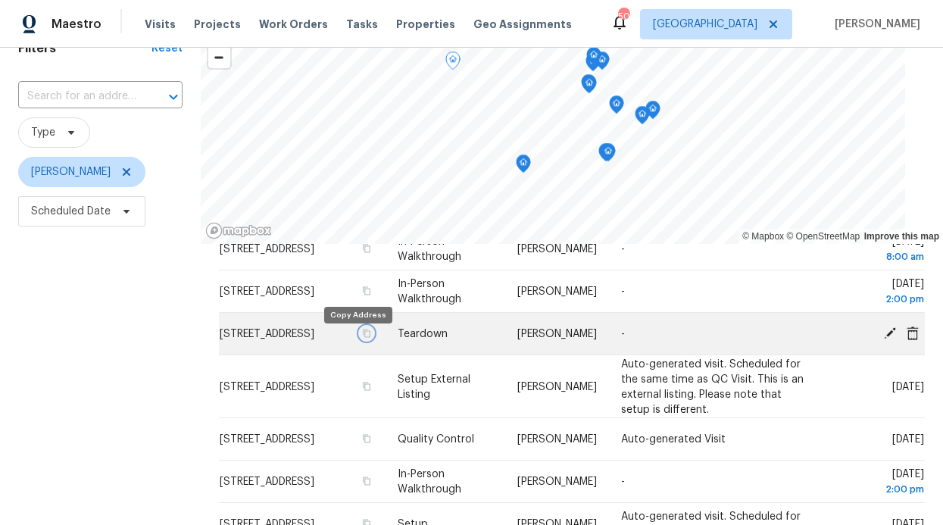
click at [360, 340] on button "button" at bounding box center [367, 333] width 14 height 14
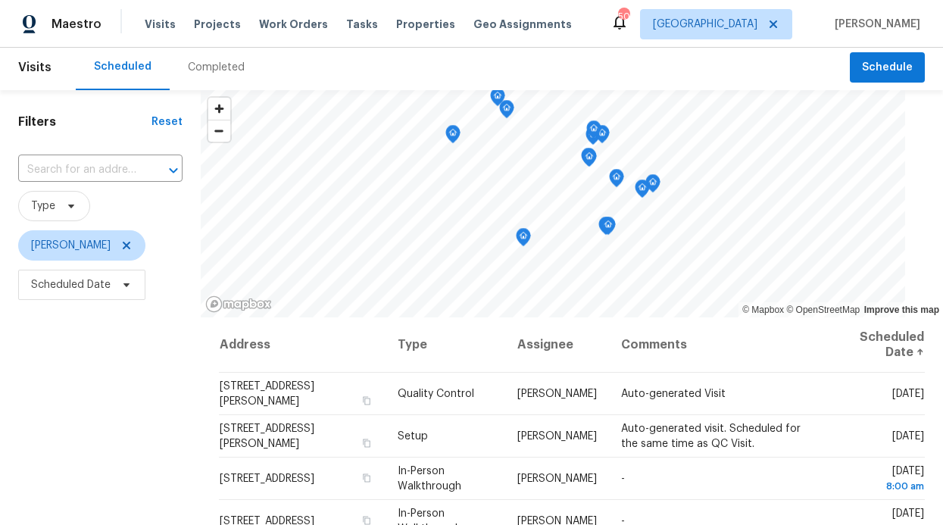
scroll to position [0, 0]
